Goal: Task Accomplishment & Management: Manage account settings

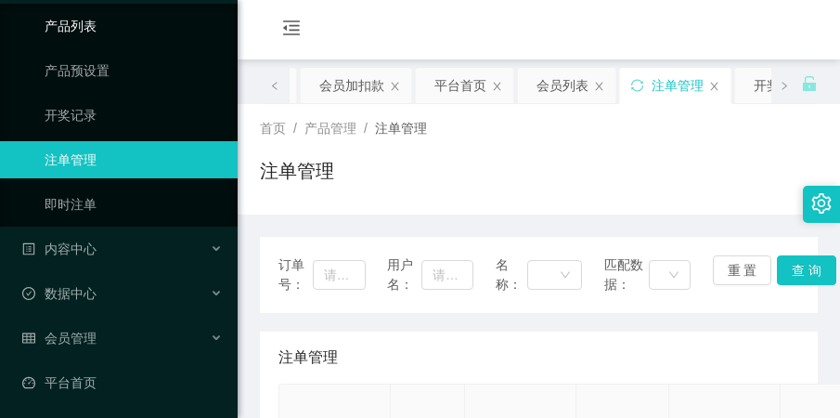
scroll to position [161, 0]
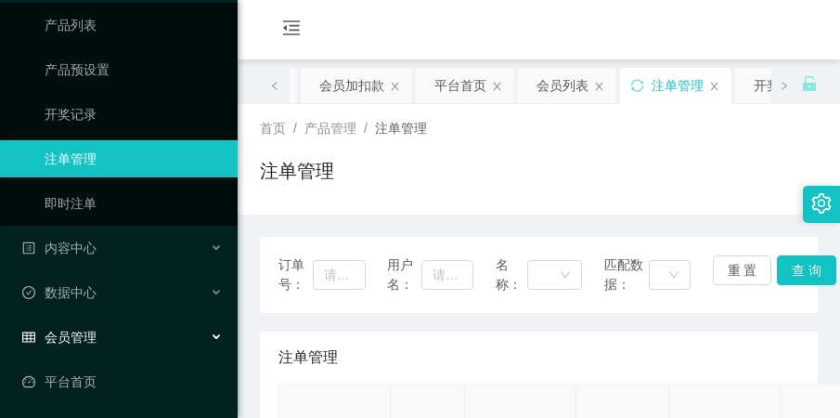
click at [118, 322] on div "会员管理" at bounding box center [119, 336] width 238 height 37
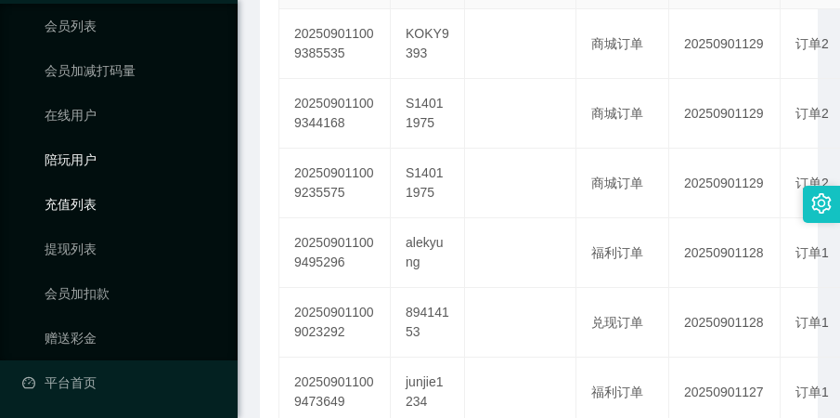
scroll to position [517, 0]
click at [109, 279] on link "会员加扣款" at bounding box center [134, 292] width 178 height 37
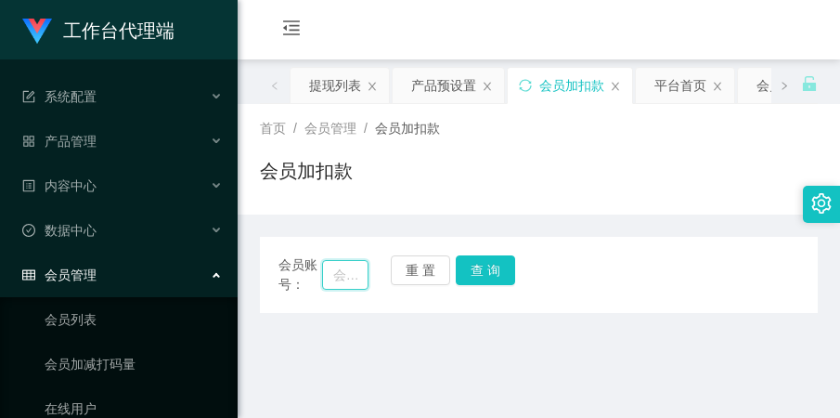
click at [332, 279] on input "text" at bounding box center [345, 275] width 46 height 30
paste input "alekyung"
type input "alekyung"
click at [460, 265] on button "查 询" at bounding box center [485, 270] width 59 height 30
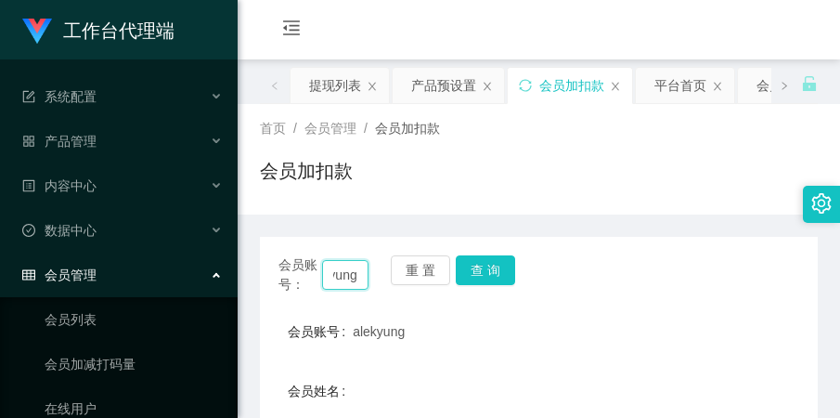
drag, startPoint x: 330, startPoint y: 274, endPoint x: 368, endPoint y: 292, distance: 42.3
click at [368, 292] on div "会员账号： alekyung 重 置 查 询" at bounding box center [539, 274] width 558 height 39
